Goal: Information Seeking & Learning: Learn about a topic

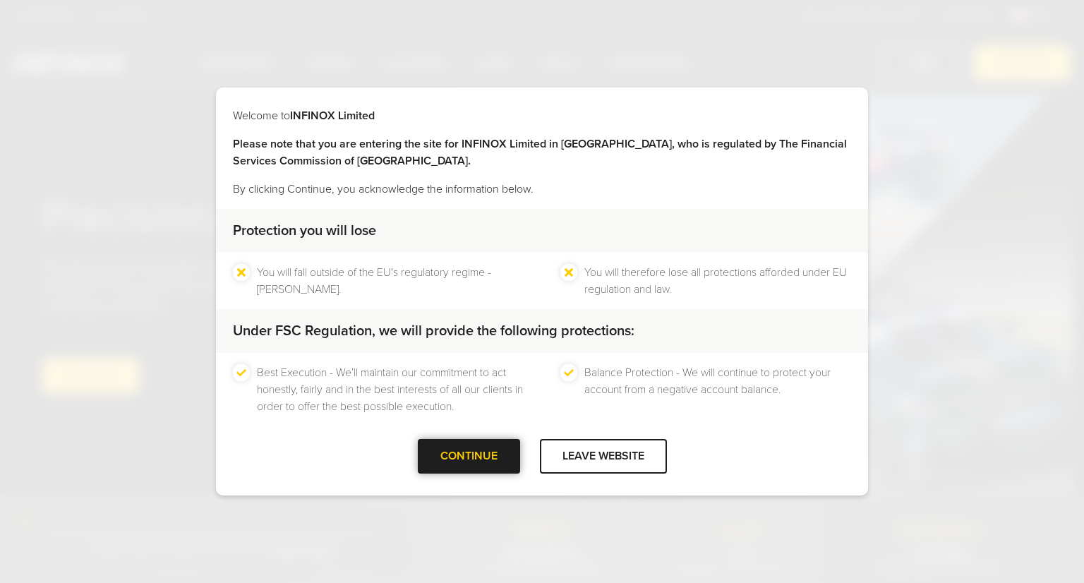
click at [455, 460] on div "CONTINUE" at bounding box center [469, 456] width 102 height 35
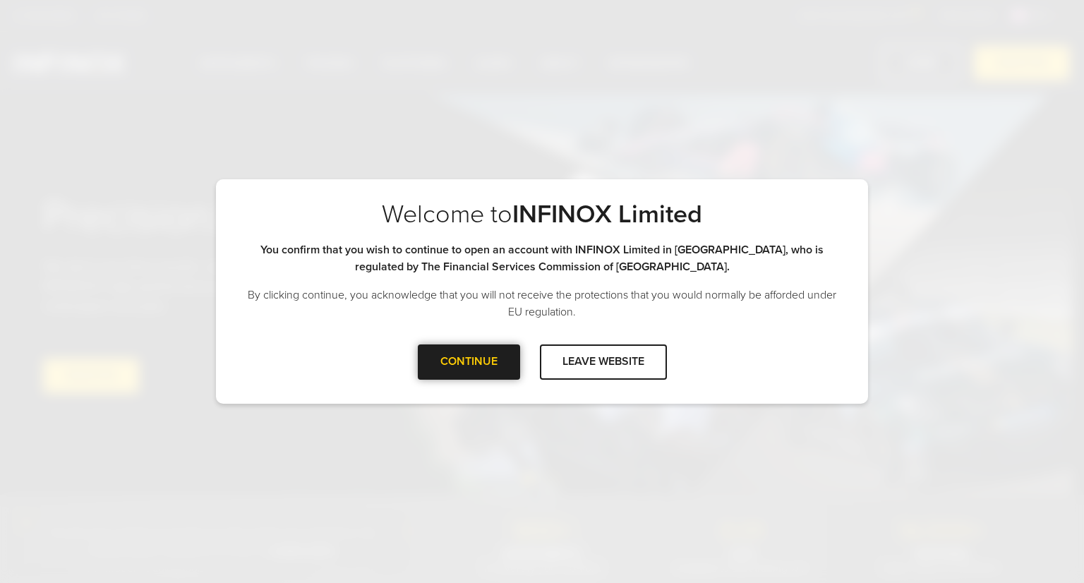
click at [469, 362] on div at bounding box center [469, 362] width 0 height 0
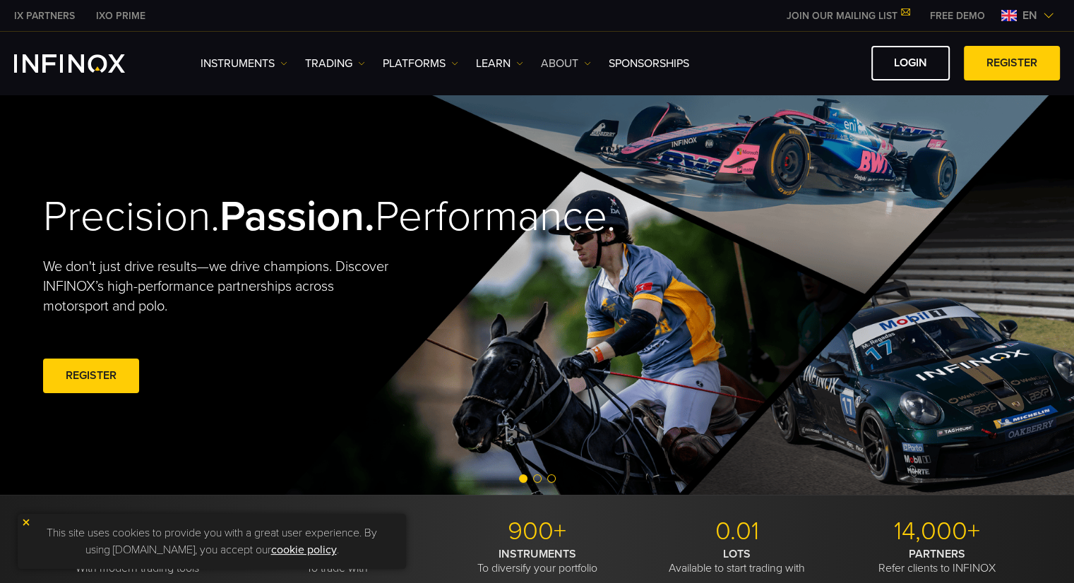
click at [562, 58] on link "ABOUT" at bounding box center [566, 63] width 50 height 17
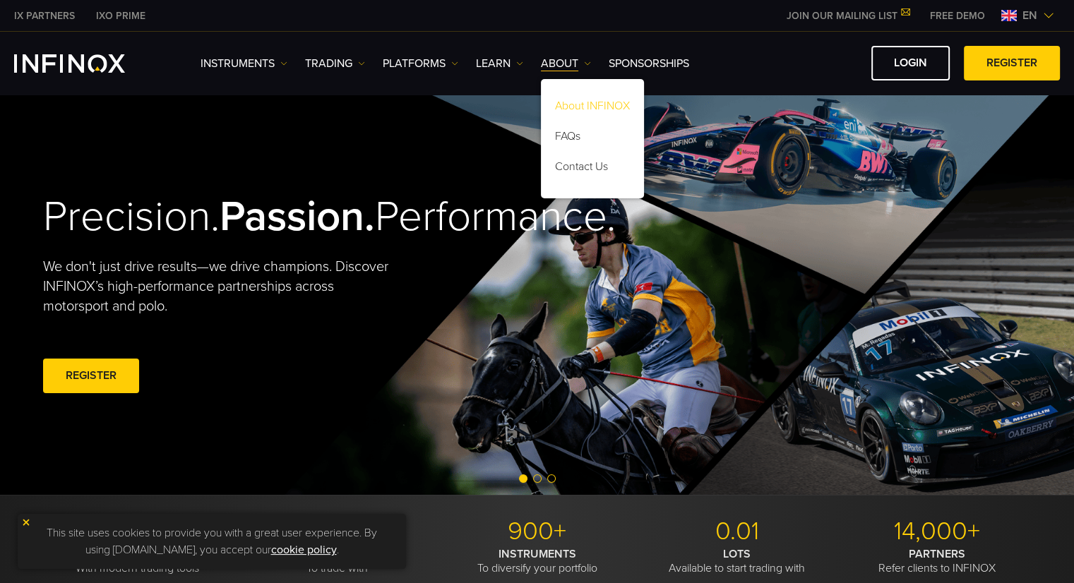
click at [606, 110] on link "About INFINOX" at bounding box center [592, 108] width 103 height 30
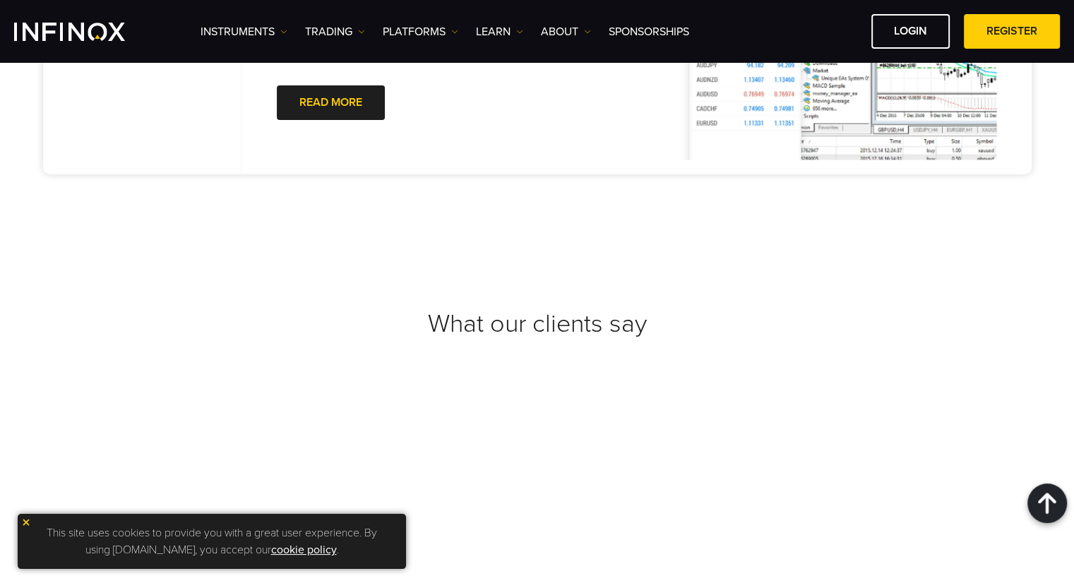
scroll to position [5171, 0]
drag, startPoint x: 0, startPoint y: 291, endPoint x: 24, endPoint y: 282, distance: 25.5
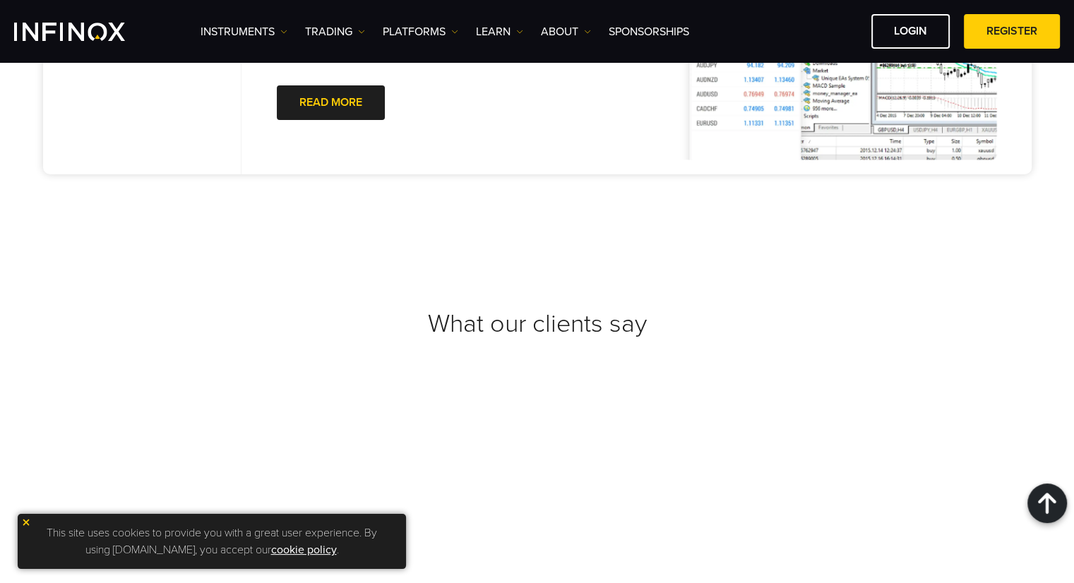
click at [68, 18] on div "Instruments Instruments Product Information TRADING DEMO" at bounding box center [536, 31] width 1045 height 35
click at [74, 35] on img "INFINOX Logo" at bounding box center [69, 32] width 111 height 18
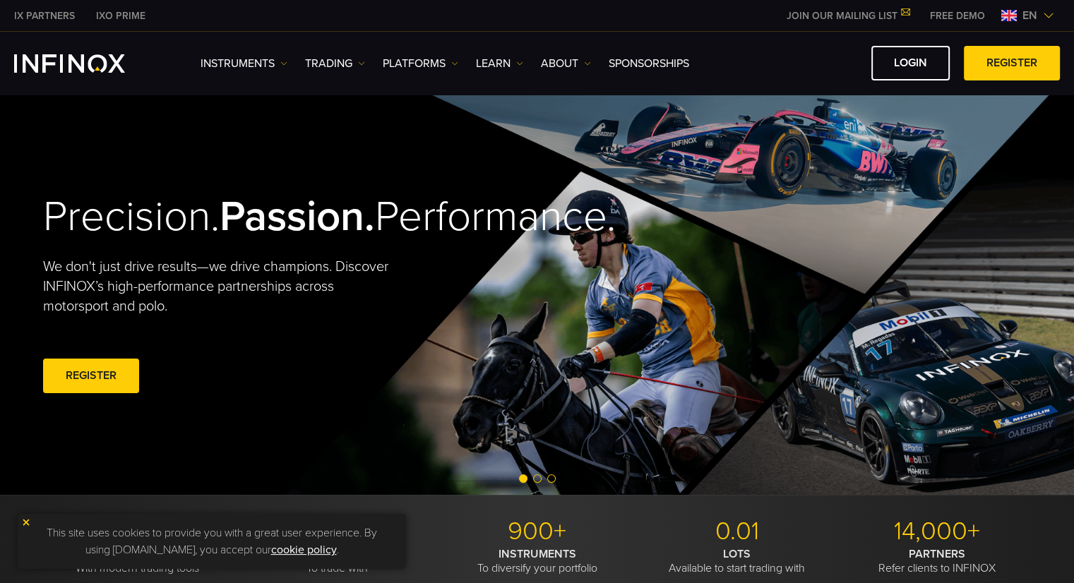
drag, startPoint x: 3, startPoint y: 430, endPoint x: 28, endPoint y: 303, distance: 129.4
